Goal: Navigation & Orientation: Go to known website

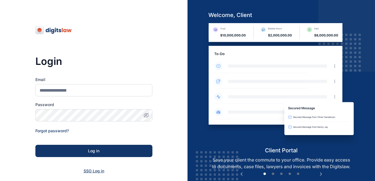
click at [95, 171] on span "SSO Log in" at bounding box center [93, 170] width 21 height 5
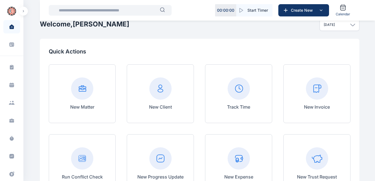
scroll to position [16, 0]
